Goal: Information Seeking & Learning: Learn about a topic

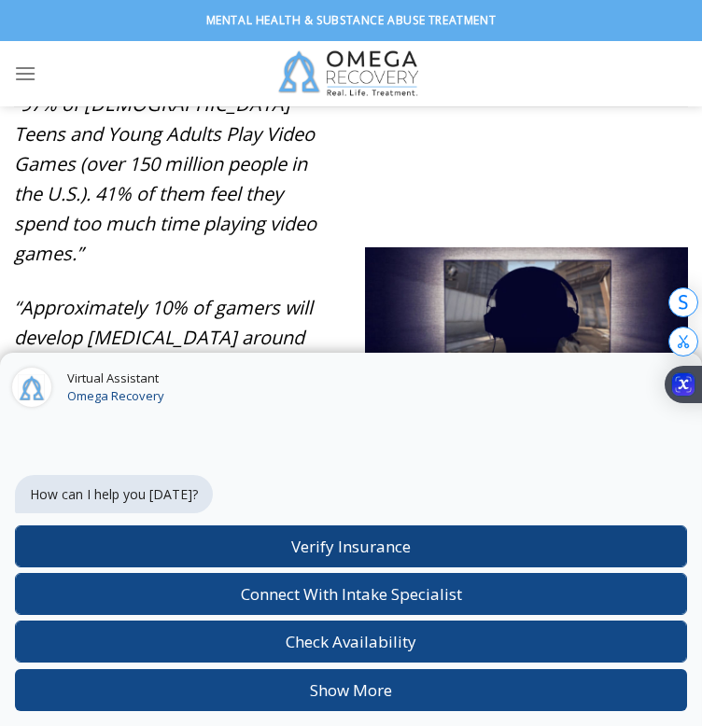
scroll to position [928, 0]
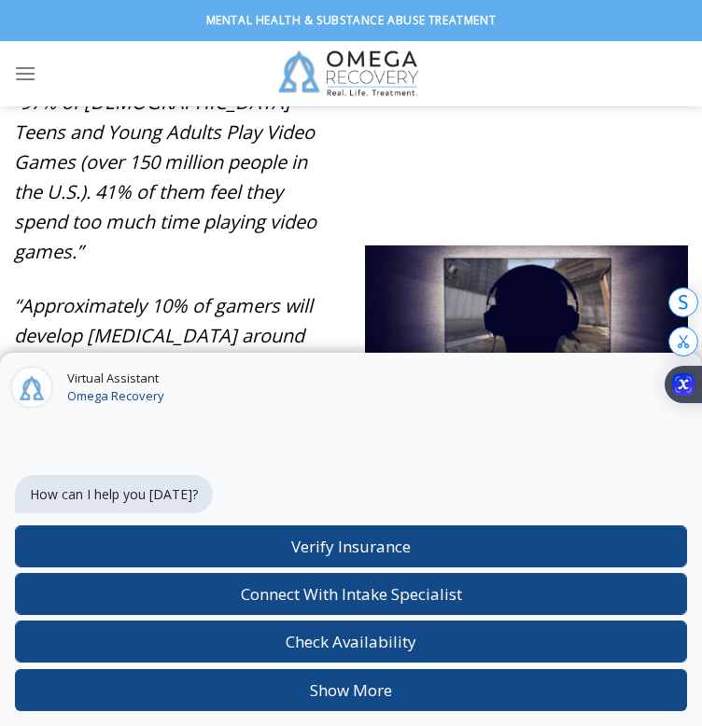
click at [577, 365] on div "Virtual Assistant Omega Recovery" at bounding box center [351, 388] width 702 height 71
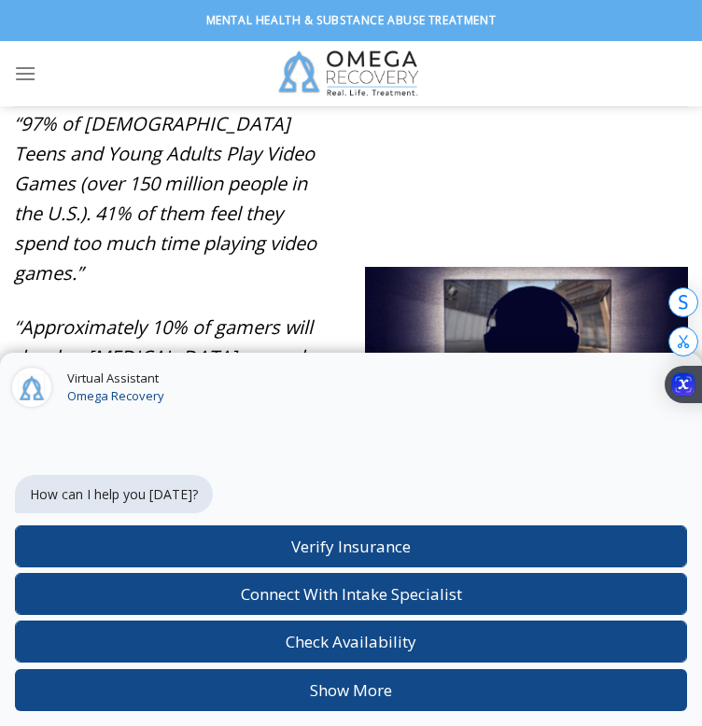
scroll to position [907, 0]
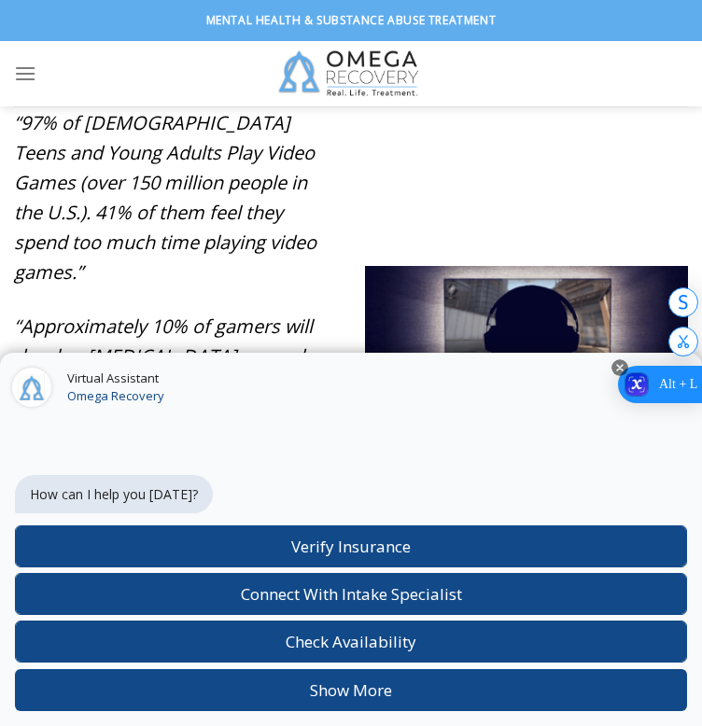
click at [620, 362] on rect at bounding box center [619, 367] width 17 height 17
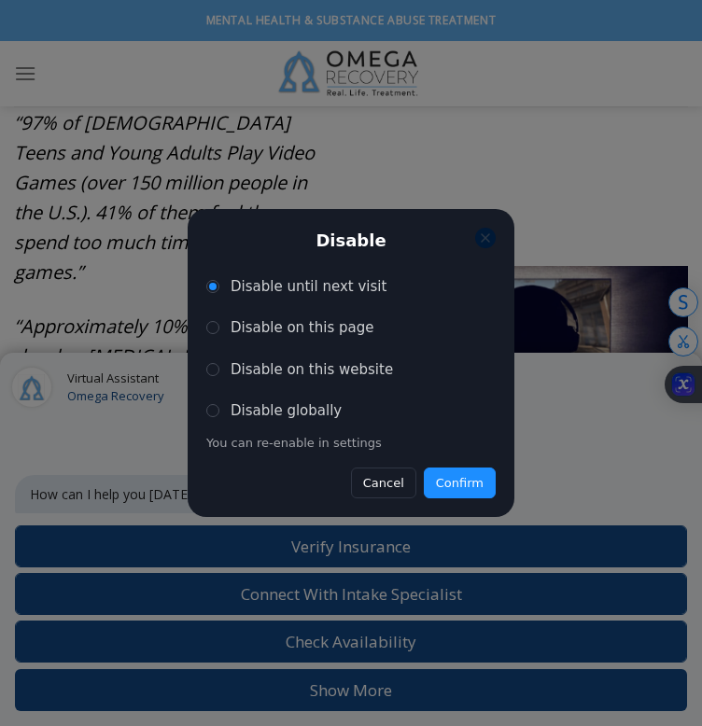
click at [478, 236] on button at bounding box center [485, 238] width 21 height 21
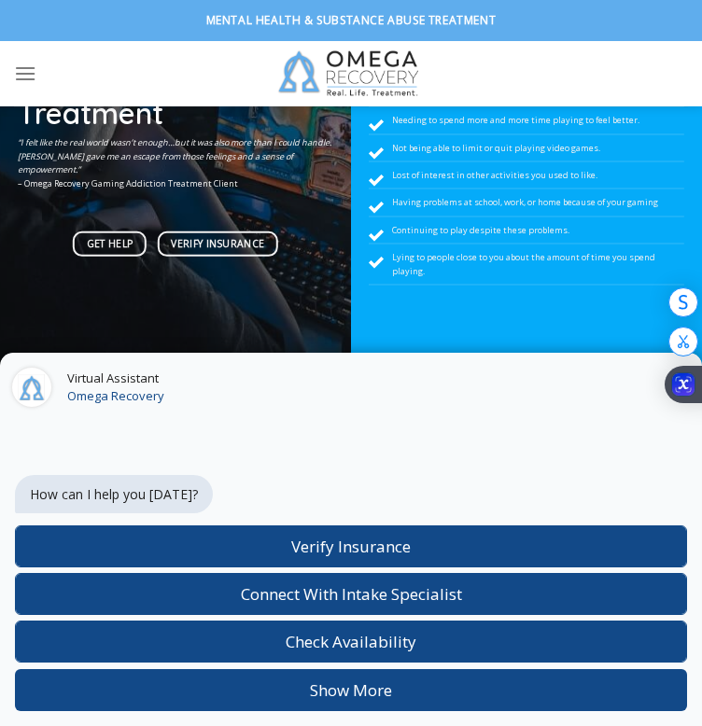
scroll to position [245, 0]
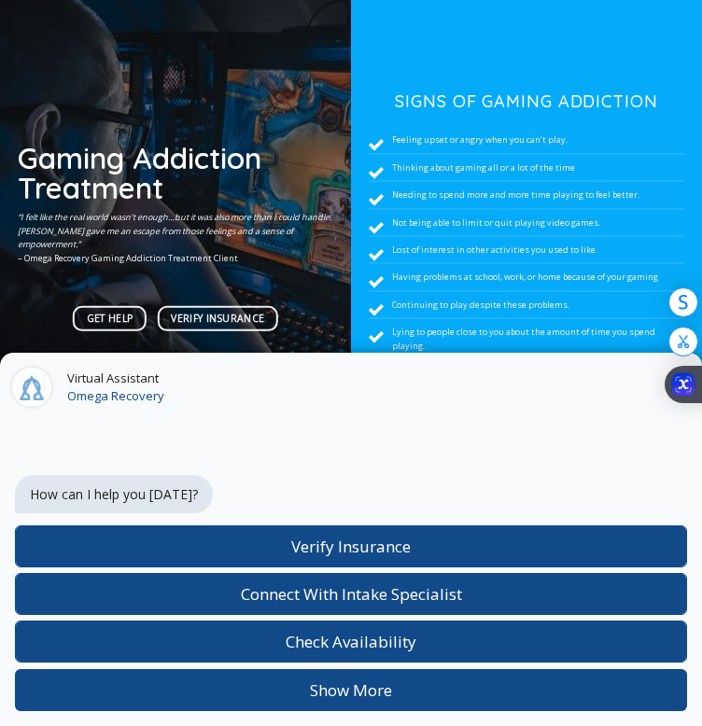
scroll to position [174, 0]
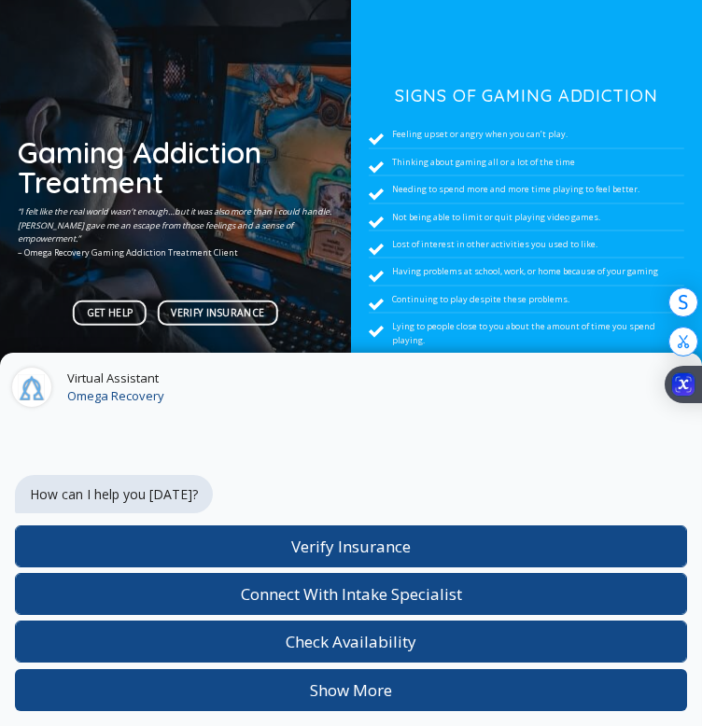
click at [427, 56] on div at bounding box center [526, 231] width 351 height 560
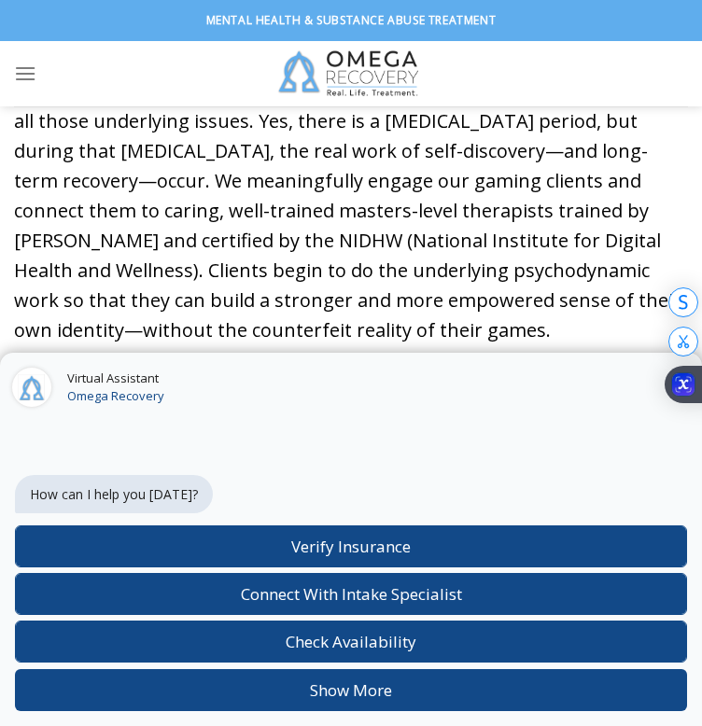
scroll to position [1466, 0]
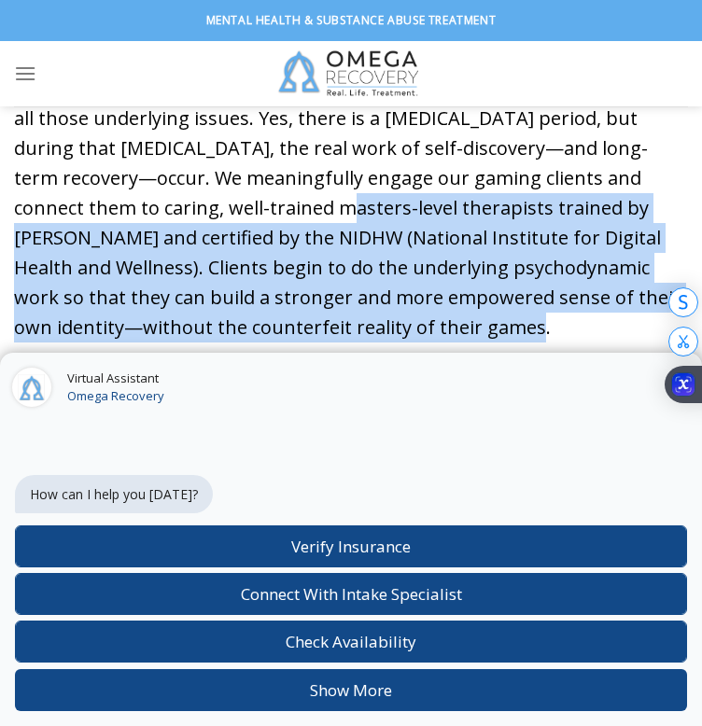
drag, startPoint x: 95, startPoint y: 171, endPoint x: 484, endPoint y: 288, distance: 406.6
click at [484, 288] on p "At Omega Recovery, [PERSON_NAME] unique program does indeed address all those u…" at bounding box center [351, 208] width 674 height 269
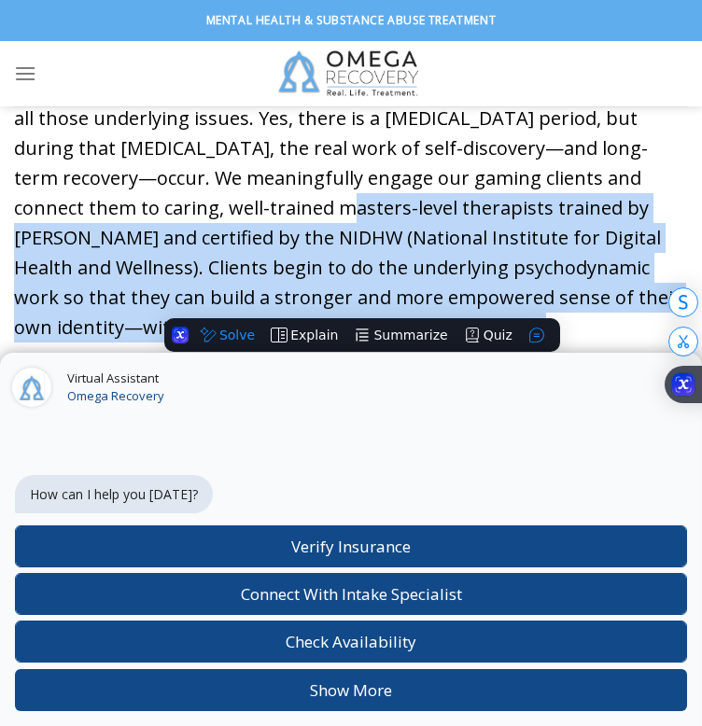
click at [484, 288] on p "At Omega Recovery, [PERSON_NAME] unique program does indeed address all those u…" at bounding box center [351, 208] width 674 height 269
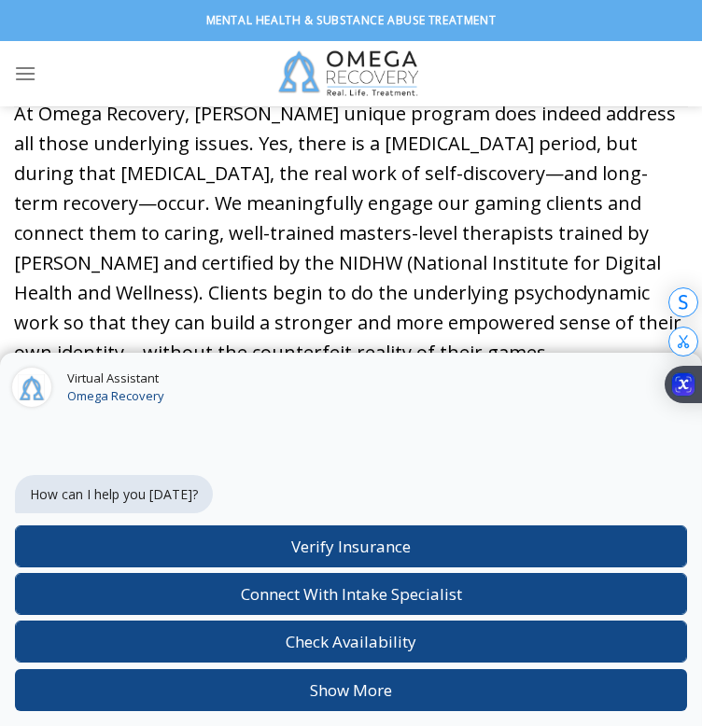
scroll to position [1455, 0]
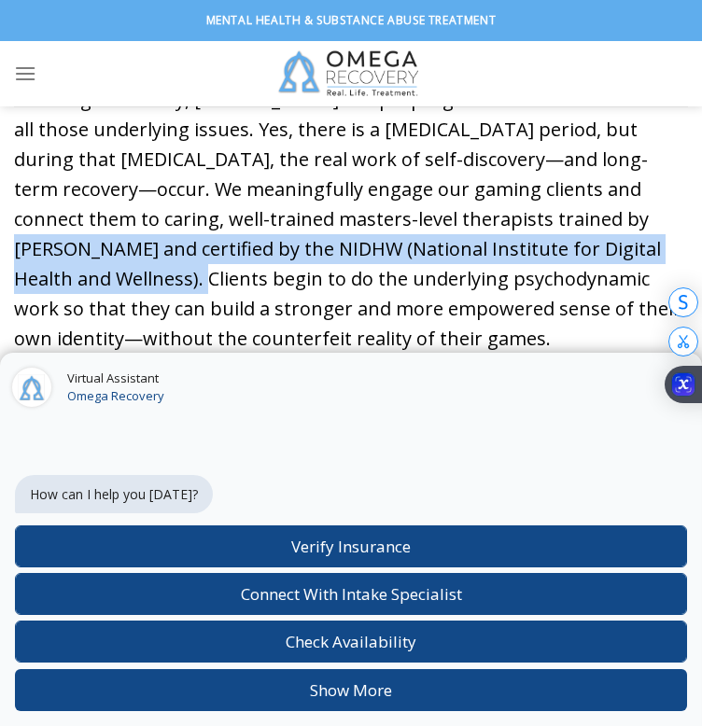
drag, startPoint x: 386, startPoint y: 185, endPoint x: 538, endPoint y: 225, distance: 156.5
click at [538, 225] on p "At Omega Recovery, [PERSON_NAME] unique program does indeed address all those u…" at bounding box center [351, 219] width 674 height 269
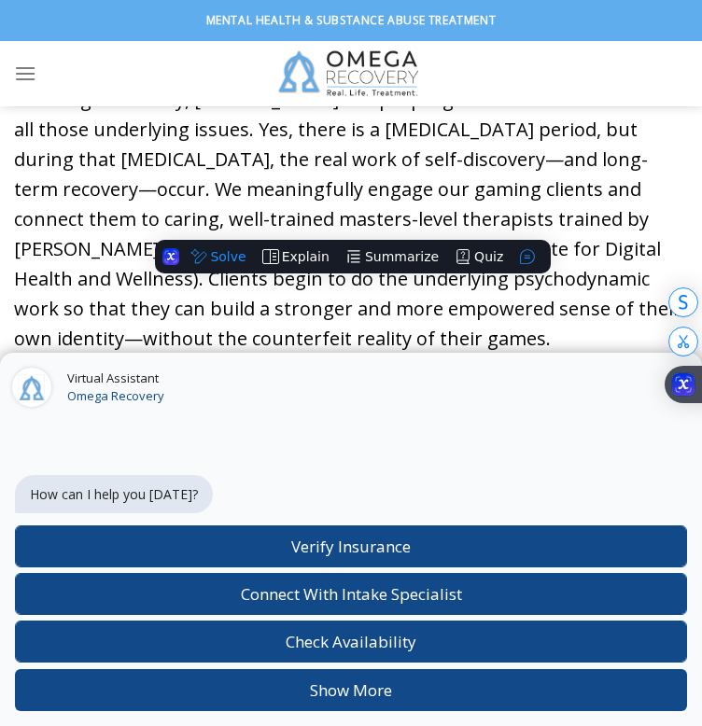
click at [592, 225] on p "At Omega Recovery, [PERSON_NAME] unique program does indeed address all those u…" at bounding box center [351, 219] width 674 height 269
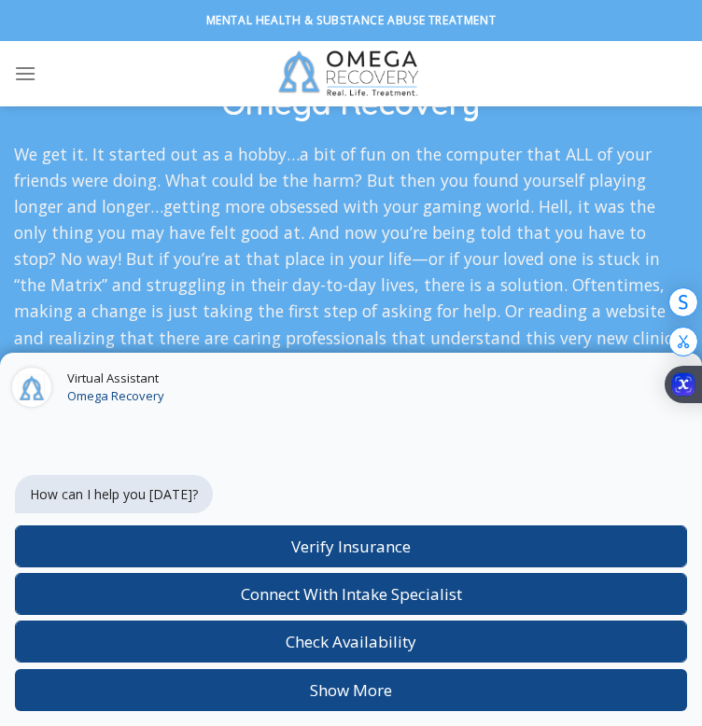
scroll to position [3875, 0]
